Goal: Transaction & Acquisition: Purchase product/service

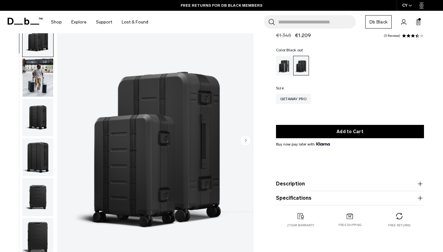
scroll to position [23, 0]
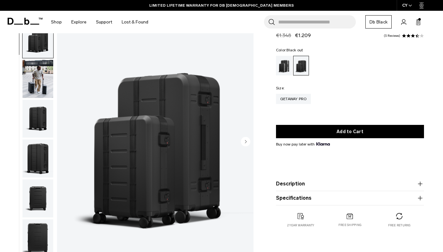
click at [45, 85] on img "button" at bounding box center [37, 79] width 31 height 38
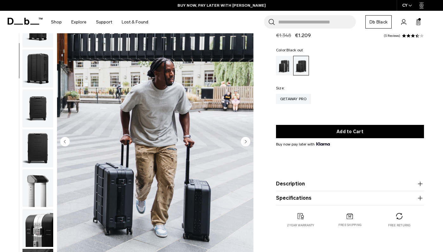
scroll to position [157, 0]
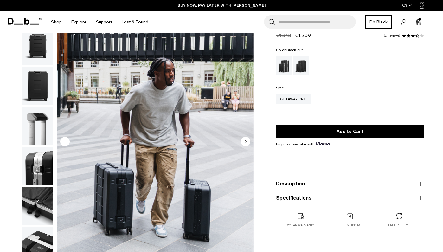
click at [41, 160] on img "button" at bounding box center [37, 166] width 31 height 38
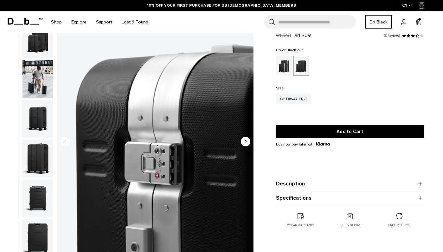
scroll to position [0, 0]
click at [41, 160] on img "button" at bounding box center [37, 158] width 31 height 38
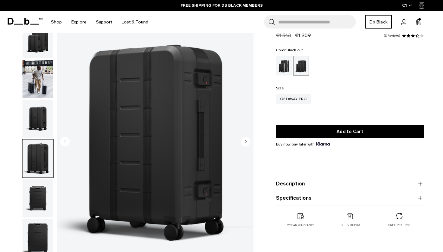
click at [45, 52] on img "button" at bounding box center [37, 39] width 31 height 38
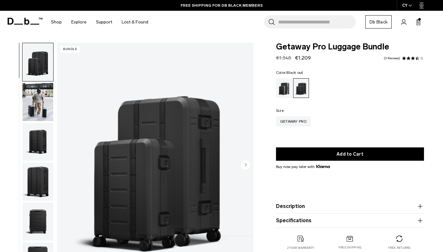
click at [245, 161] on circle "Next slide" at bounding box center [246, 165] width 10 height 10
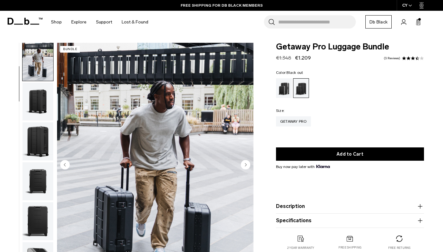
click at [245, 163] on circle "Next slide" at bounding box center [246, 165] width 10 height 10
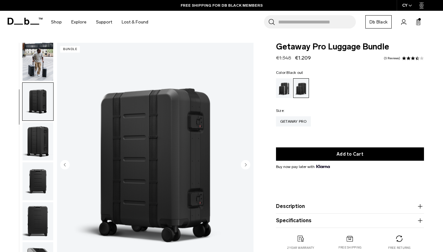
scroll to position [81, 0]
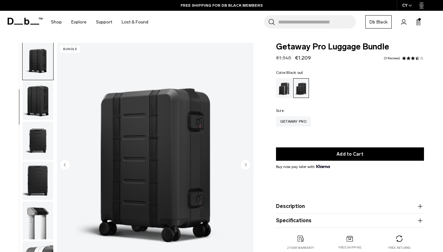
click at [245, 167] on circle "Next slide" at bounding box center [246, 165] width 10 height 10
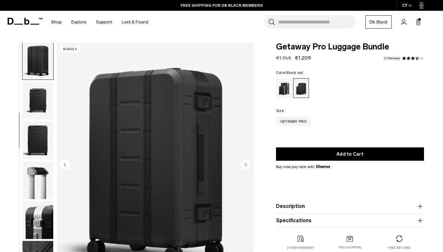
click at [245, 167] on circle "Next slide" at bounding box center [246, 165] width 10 height 10
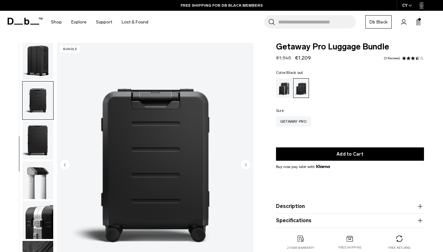
scroll to position [157, 0]
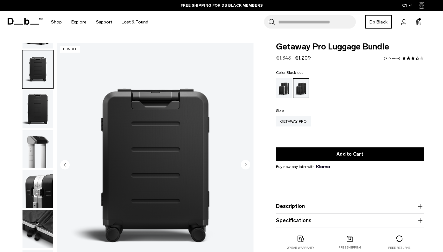
click at [245, 167] on circle "Next slide" at bounding box center [246, 165] width 10 height 10
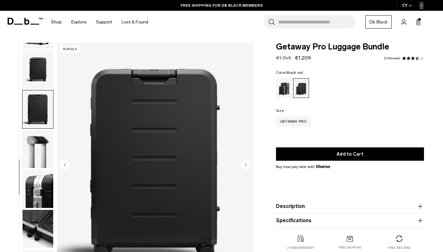
click at [245, 167] on circle "Next slide" at bounding box center [246, 165] width 10 height 10
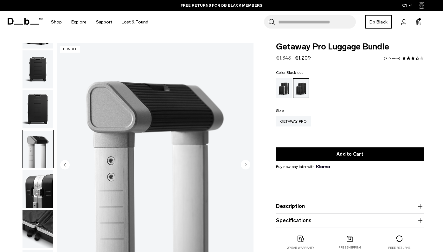
click at [245, 167] on circle "Next slide" at bounding box center [246, 165] width 10 height 10
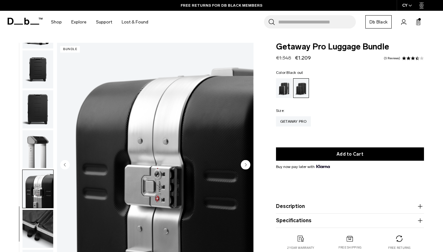
click at [245, 167] on circle "Next slide" at bounding box center [246, 165] width 10 height 10
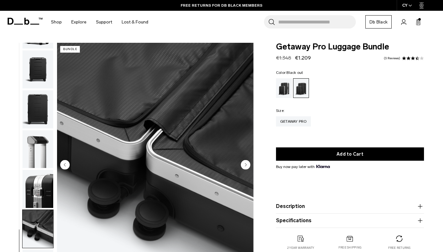
click at [246, 167] on circle "Next slide" at bounding box center [246, 165] width 10 height 10
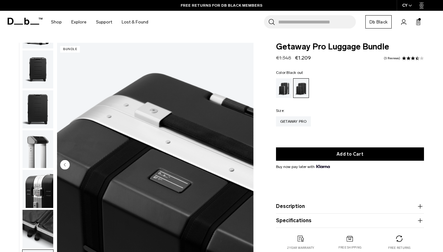
click at [246, 167] on img "10 / 10" at bounding box center [155, 165] width 196 height 245
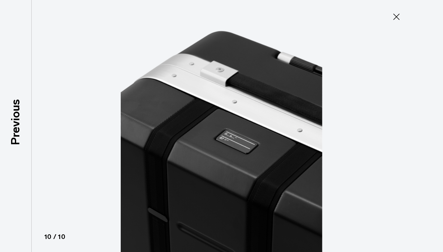
click at [399, 16] on icon at bounding box center [396, 17] width 10 height 10
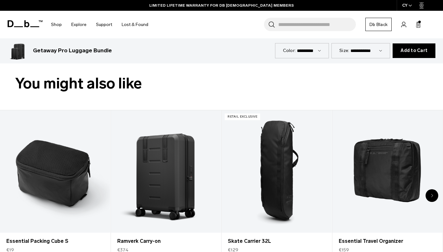
scroll to position [280, 0]
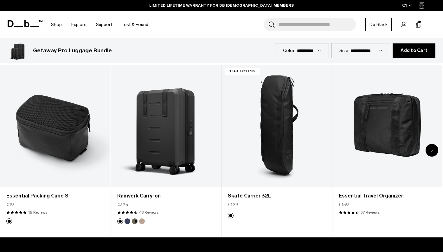
click at [434, 151] on div "Next slide" at bounding box center [432, 150] width 13 height 13
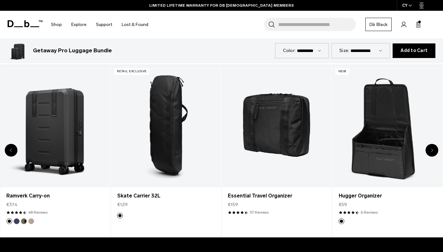
click at [434, 151] on div "Next slide" at bounding box center [432, 150] width 13 height 13
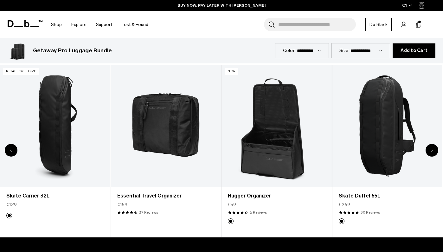
click at [434, 151] on div "Next slide" at bounding box center [432, 150] width 13 height 13
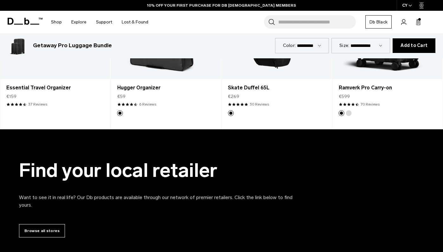
scroll to position [241, 0]
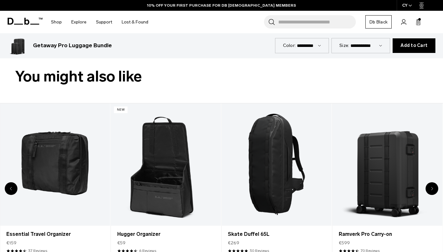
click at [12, 186] on div "Previous slide" at bounding box center [11, 188] width 13 height 13
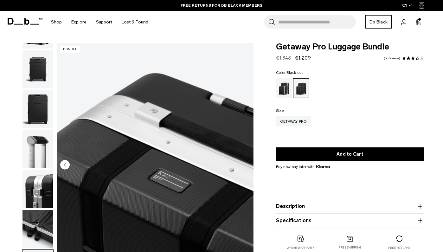
scroll to position [0, 0]
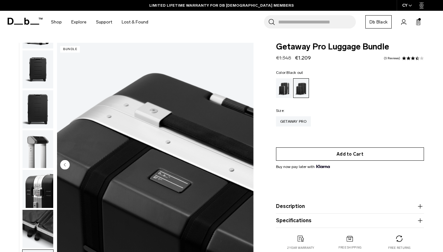
click at [323, 155] on button "Add to Cart" at bounding box center [350, 153] width 148 height 13
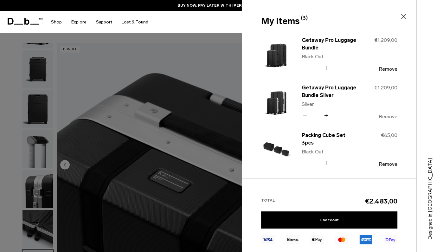
click at [394, 116] on button "Remove" at bounding box center [388, 117] width 19 height 6
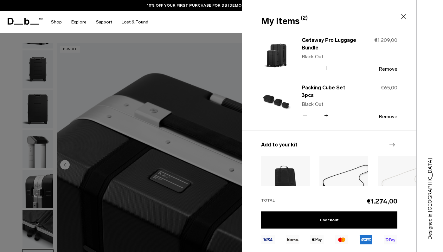
click at [221, 96] on div at bounding box center [221, 126] width 443 height 252
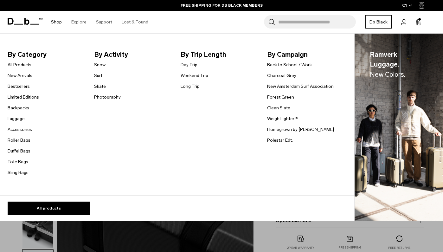
click at [19, 120] on link "Luggage" at bounding box center [16, 118] width 17 height 7
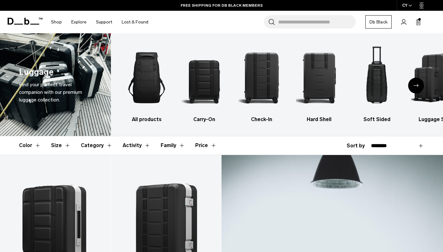
click at [418, 23] on icon at bounding box center [418, 22] width 5 height 6
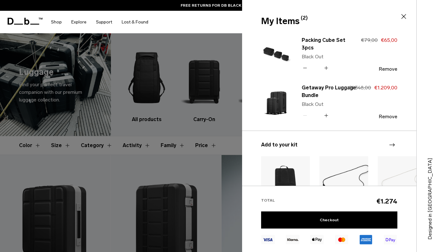
click at [224, 129] on div at bounding box center [221, 126] width 443 height 252
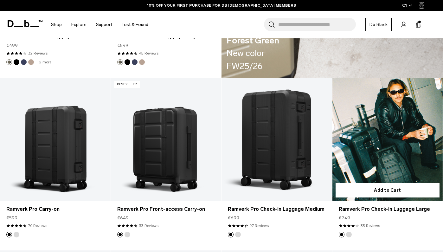
scroll to position [1112, 0]
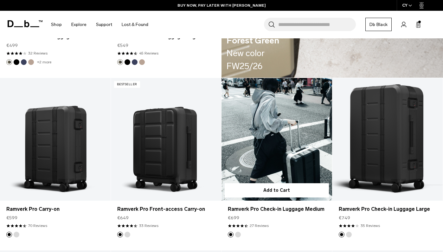
click at [303, 165] on link "Ramverk Pro Check-in Luggage Medium" at bounding box center [277, 139] width 111 height 123
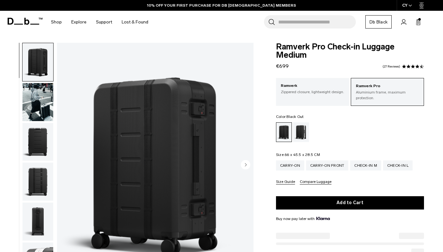
click at [247, 167] on circle "Next slide" at bounding box center [246, 165] width 10 height 10
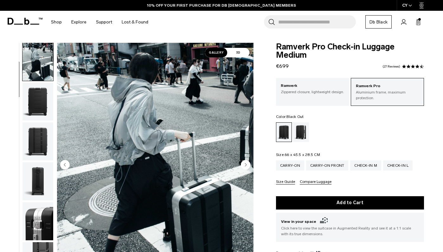
click at [247, 167] on circle "Next slide" at bounding box center [246, 165] width 10 height 10
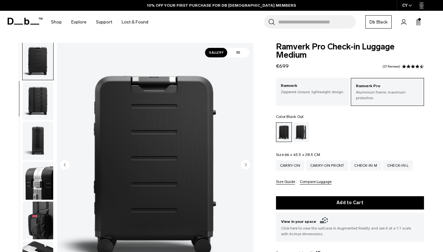
click at [247, 167] on circle "Next slide" at bounding box center [246, 165] width 10 height 10
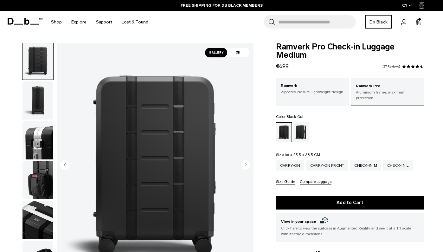
scroll to position [99, 0]
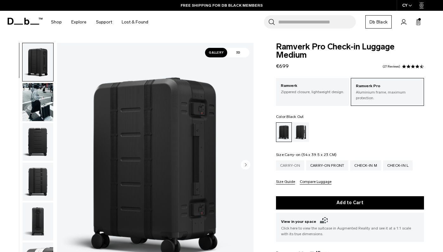
click at [295, 167] on div "Carry-on" at bounding box center [290, 165] width 28 height 10
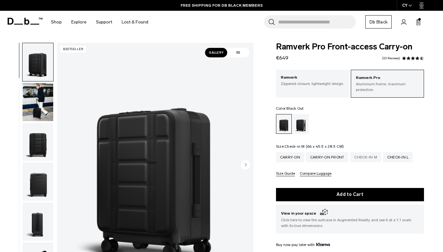
click at [360, 157] on div "Check-in M" at bounding box center [365, 157] width 31 height 10
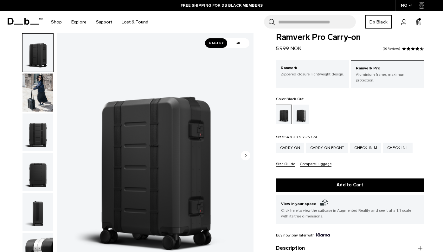
click at [248, 154] on circle "Next slide" at bounding box center [246, 156] width 10 height 10
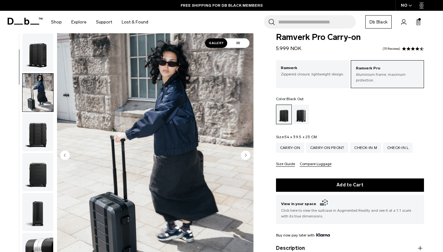
click at [245, 156] on icon "Next slide" at bounding box center [246, 155] width 2 height 3
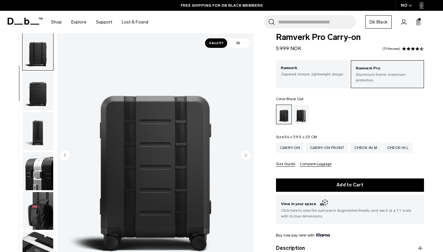
click at [245, 156] on icon "Next slide" at bounding box center [246, 155] width 2 height 3
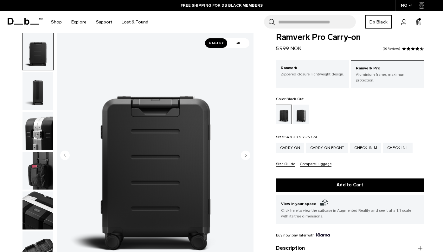
click at [246, 156] on icon "Next slide" at bounding box center [246, 155] width 2 height 3
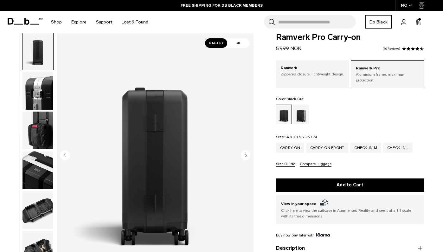
click at [246, 156] on icon "Next slide" at bounding box center [246, 155] width 2 height 3
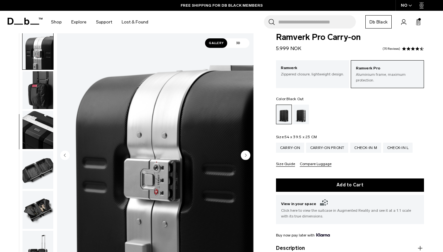
click at [246, 156] on icon "Next slide" at bounding box center [246, 155] width 2 height 3
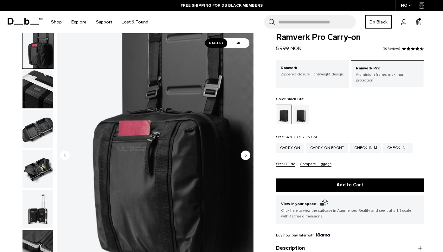
click at [246, 156] on icon "Next slide" at bounding box center [246, 155] width 2 height 3
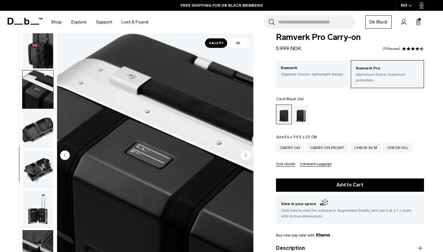
scroll to position [282, 0]
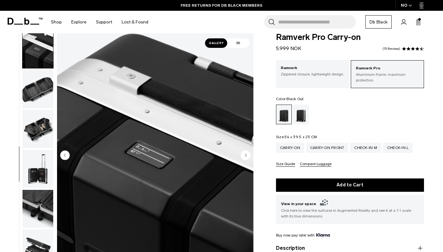
click at [65, 152] on circle "Previous slide" at bounding box center [65, 156] width 10 height 10
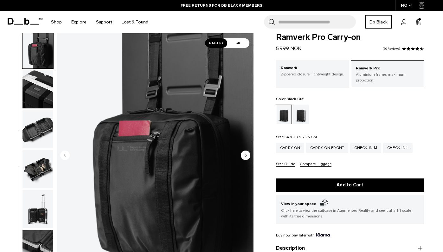
click at [250, 157] on img "7 / 14" at bounding box center [155, 155] width 196 height 245
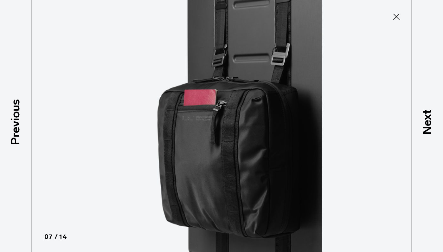
click at [250, 157] on img at bounding box center [221, 126] width 285 height 252
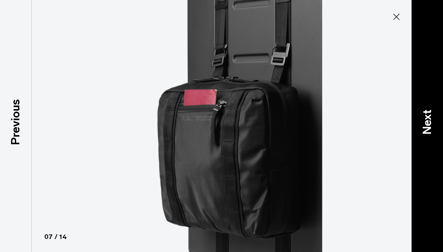
click at [436, 129] on div "Next" at bounding box center [427, 126] width 32 height 252
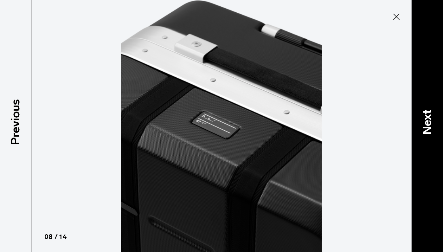
click at [436, 130] on div "Next" at bounding box center [427, 126] width 32 height 252
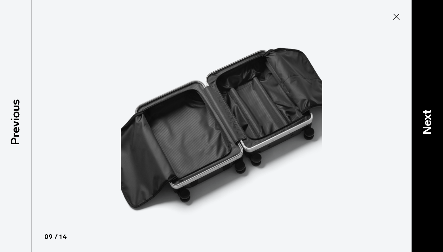
click at [436, 130] on div "Next" at bounding box center [427, 126] width 32 height 252
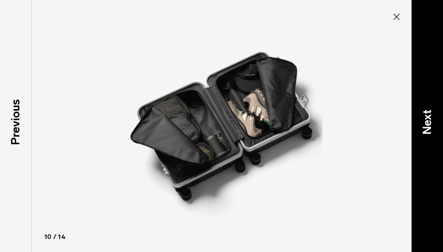
click at [436, 130] on div "Next" at bounding box center [427, 126] width 32 height 252
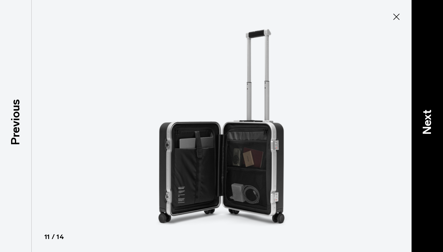
click at [436, 131] on div "Next" at bounding box center [427, 126] width 32 height 252
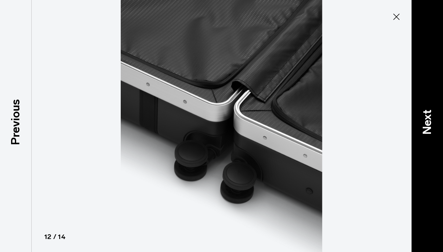
click at [436, 131] on div "Next" at bounding box center [427, 126] width 32 height 252
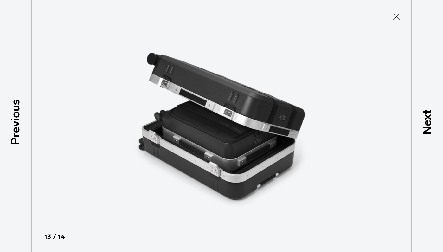
click at [398, 22] on button "Close" at bounding box center [396, 16] width 21 height 13
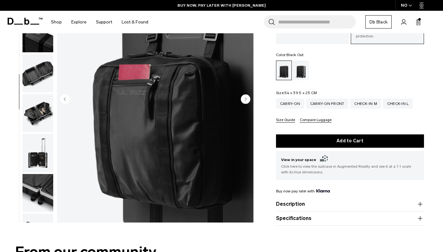
scroll to position [0, 0]
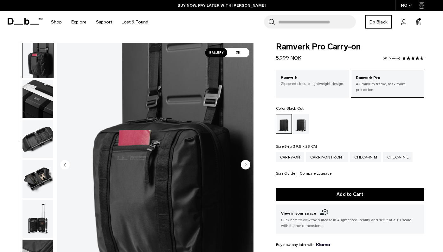
click at [240, 52] on span "3D" at bounding box center [238, 53] width 22 height 10
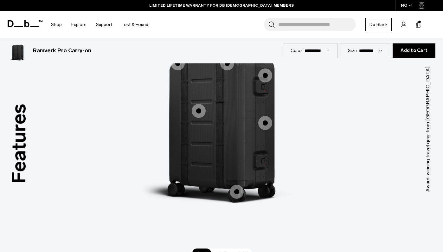
scroll to position [868, 0]
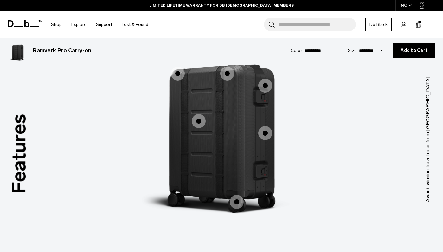
click at [199, 116] on span "1 / 3" at bounding box center [199, 121] width 14 height 14
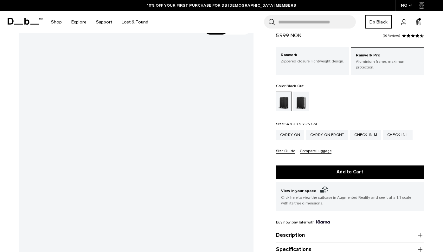
scroll to position [0, 0]
